Goal: Task Accomplishment & Management: Complete application form

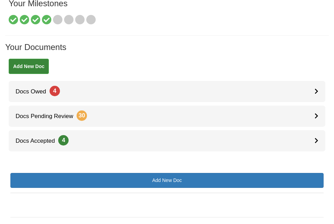
scroll to position [84, 0]
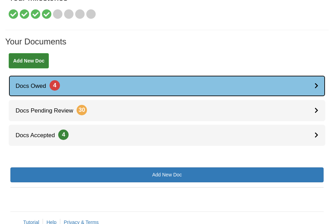
click at [290, 84] on link "Docs Owed 4" at bounding box center [167, 85] width 317 height 21
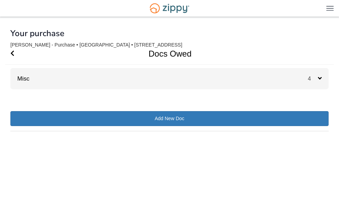
click at [302, 84] on div "Misc 4" at bounding box center [169, 78] width 318 height 21
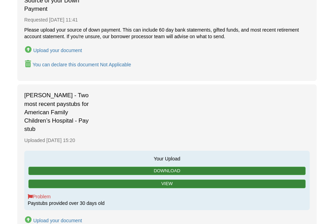
scroll to position [416, 0]
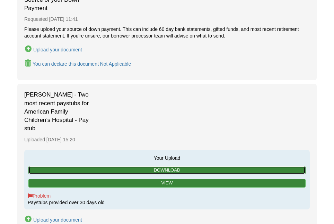
click at [181, 166] on link "Download" at bounding box center [166, 170] width 277 height 9
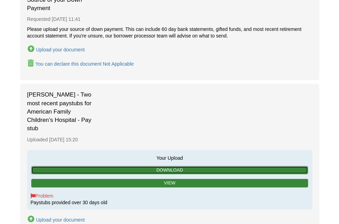
scroll to position [503, 0]
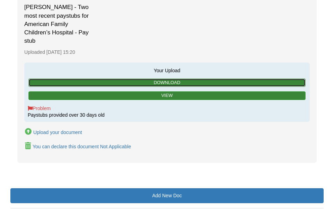
click at [187, 78] on link "Download" at bounding box center [166, 82] width 277 height 9
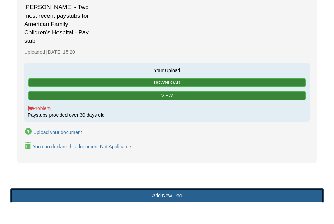
click at [153, 188] on link "Add New Doc" at bounding box center [166, 195] width 313 height 15
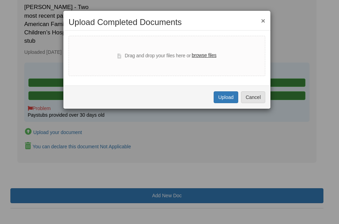
click at [208, 57] on label "browse files" at bounding box center [204, 56] width 25 height 8
click at [0, 0] on input "browse files" at bounding box center [0, 0] width 0 height 0
select select "****"
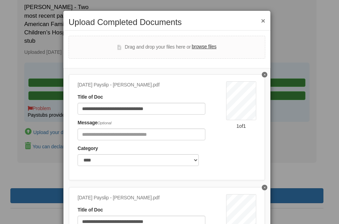
scroll to position [18, 0]
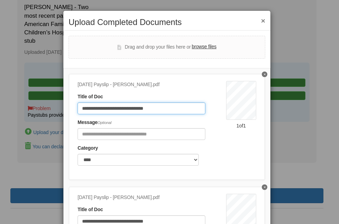
drag, startPoint x: 169, startPoint y: 107, endPoint x: 66, endPoint y: 118, distance: 104.2
click at [66, 118] on div "**********" at bounding box center [166, 154] width 207 height 173
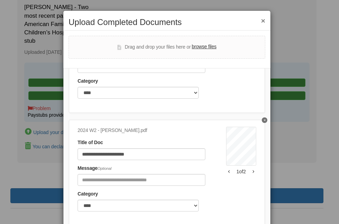
scroll to position [52, 0]
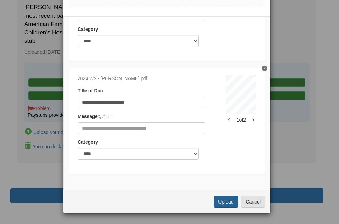
type input "**********"
click at [216, 203] on button "Upload" at bounding box center [226, 201] width 24 height 12
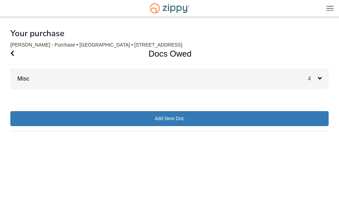
click at [313, 79] on span "4" at bounding box center [313, 79] width 10 height 6
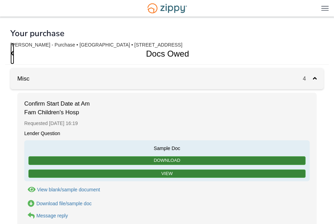
click at [12, 53] on icon "Go Back" at bounding box center [12, 53] width 4 height 6
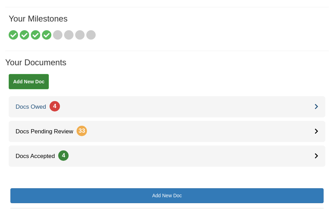
scroll to position [85, 0]
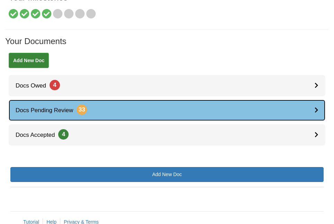
click at [245, 116] on link "Docs Pending Review 33" at bounding box center [167, 109] width 317 height 21
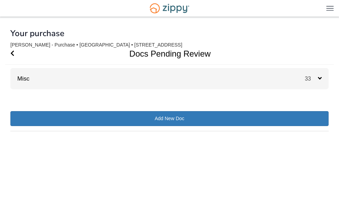
click at [291, 83] on div "Misc 33" at bounding box center [169, 78] width 318 height 21
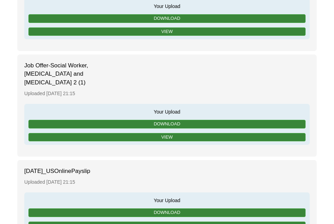
scroll to position [320, 0]
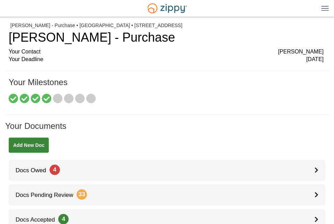
scroll to position [65, 0]
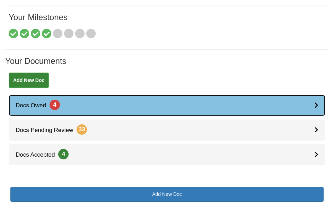
click at [183, 108] on link "Docs Owed 4" at bounding box center [167, 105] width 317 height 21
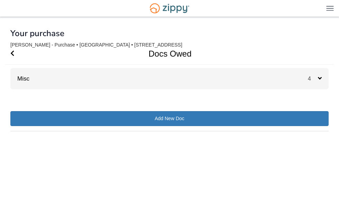
click at [300, 81] on div "Misc 4" at bounding box center [169, 78] width 318 height 21
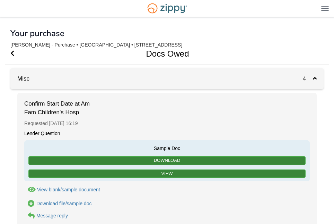
click at [268, 77] on div "Misc 4" at bounding box center [166, 78] width 313 height 21
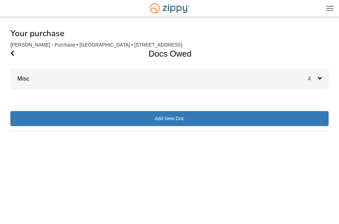
click at [268, 77] on div "Misc 4" at bounding box center [169, 78] width 318 height 21
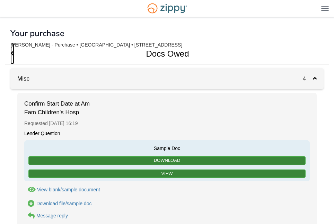
click at [13, 52] on icon "Go Back" at bounding box center [12, 53] width 4 height 6
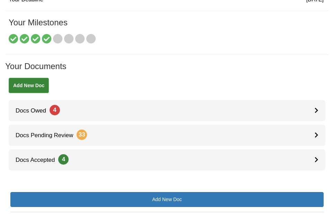
scroll to position [60, 0]
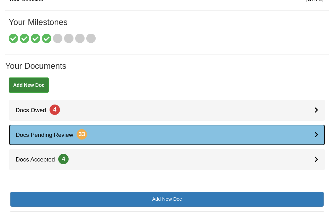
click at [196, 133] on link "Docs Pending Review 33" at bounding box center [167, 134] width 317 height 21
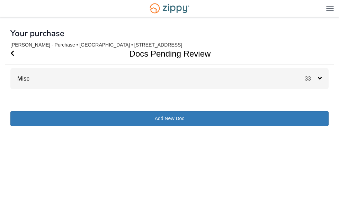
click at [308, 78] on span "33" at bounding box center [311, 79] width 13 height 6
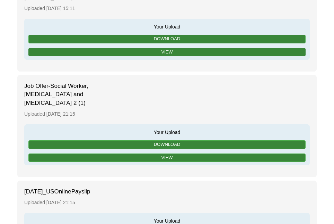
scroll to position [300, 0]
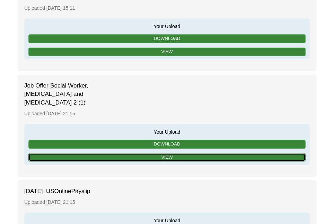
click at [167, 153] on link "View" at bounding box center [166, 157] width 277 height 9
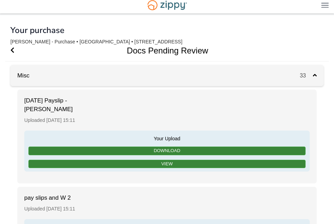
scroll to position [0, 0]
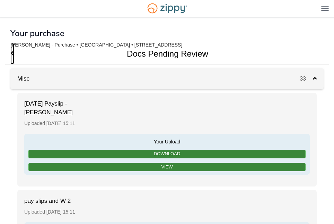
click at [14, 50] on icon "Go Back" at bounding box center [12, 53] width 4 height 6
